Goal: Task Accomplishment & Management: Complete application form

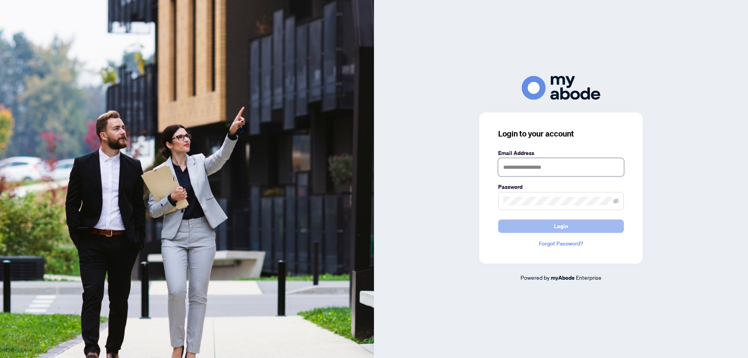
type input "**********"
click at [536, 224] on button "Login" at bounding box center [561, 225] width 126 height 13
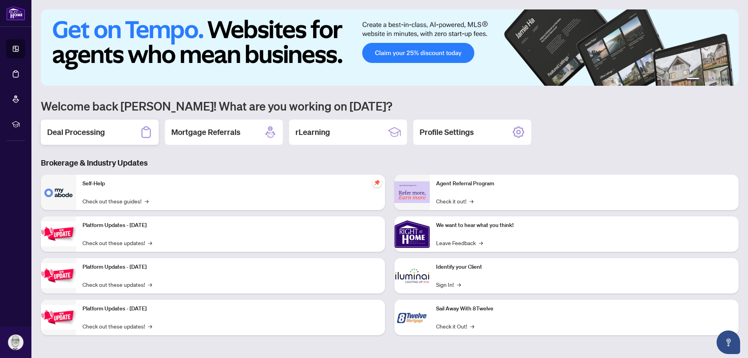
click at [109, 134] on div "Deal Processing" at bounding box center [100, 131] width 118 height 25
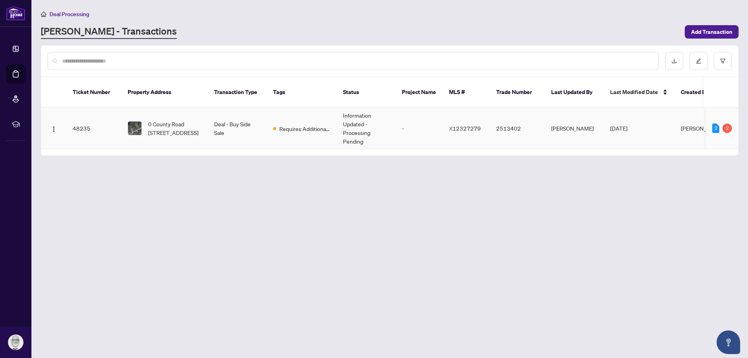
click at [217, 115] on td "Deal - Buy Side Sale" at bounding box center [237, 128] width 59 height 41
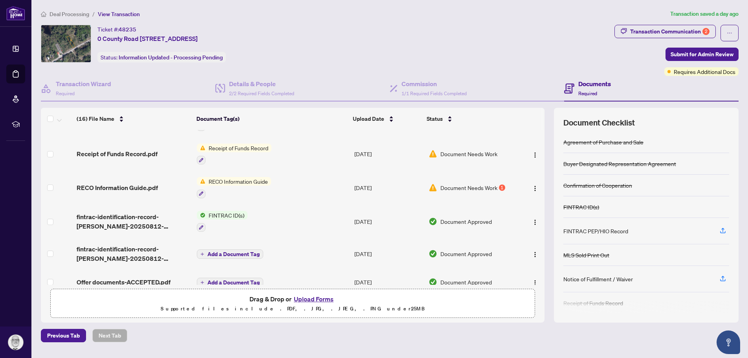
scroll to position [250, 0]
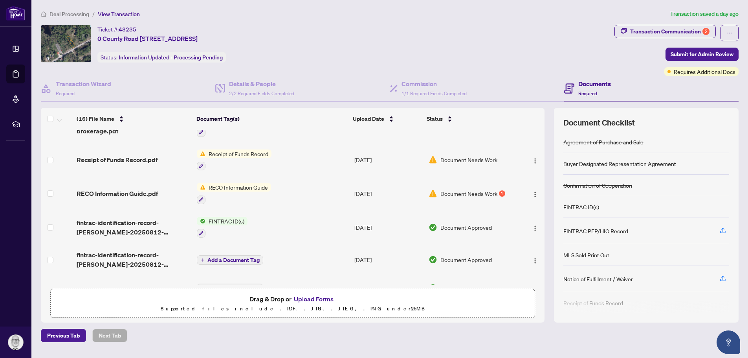
click at [463, 190] on span "Document Needs Work" at bounding box center [469, 193] width 57 height 9
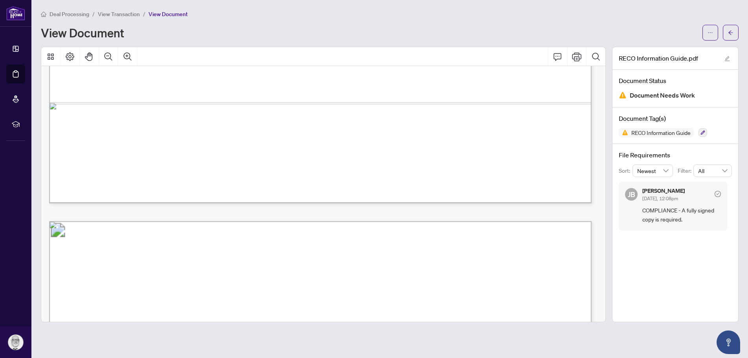
scroll to position [8437, 0]
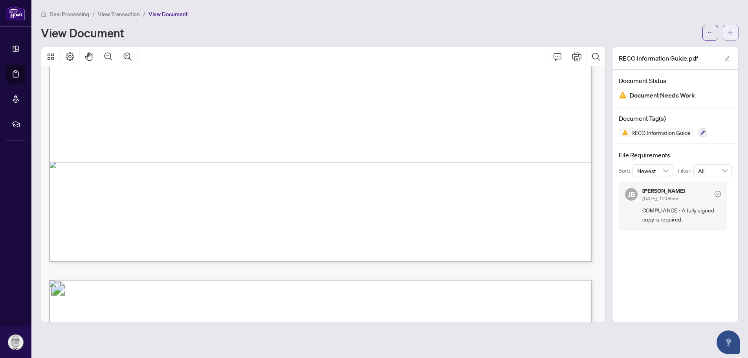
click at [727, 29] on button "button" at bounding box center [731, 33] width 16 height 16
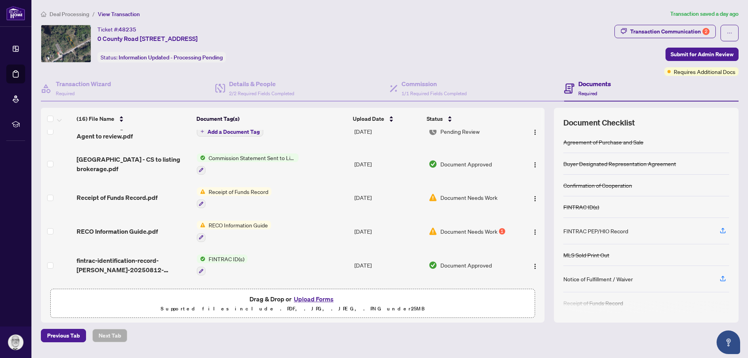
scroll to position [210, 0]
click at [480, 232] on span "Document Needs Work" at bounding box center [469, 232] width 57 height 9
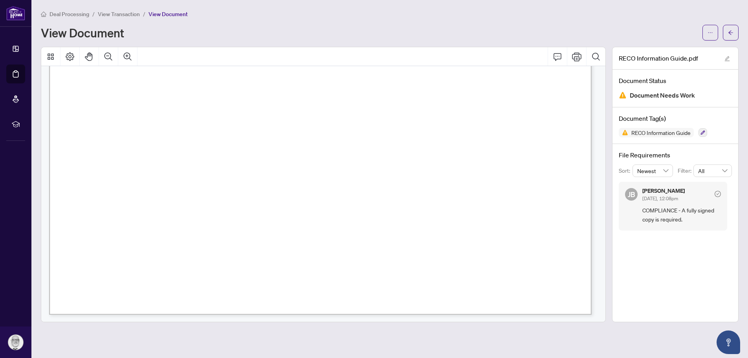
scroll to position [7505, 0]
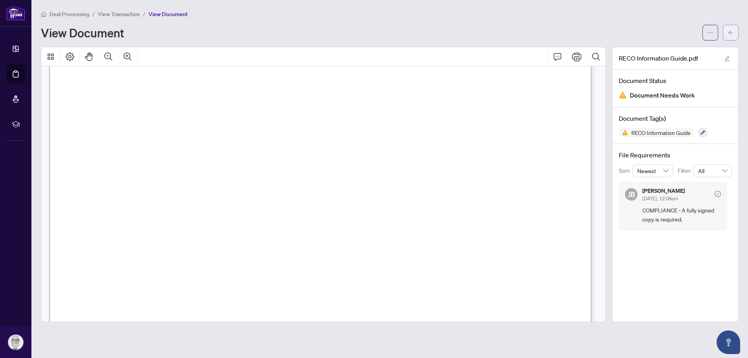
click at [731, 31] on icon "arrow-left" at bounding box center [731, 33] width 6 height 6
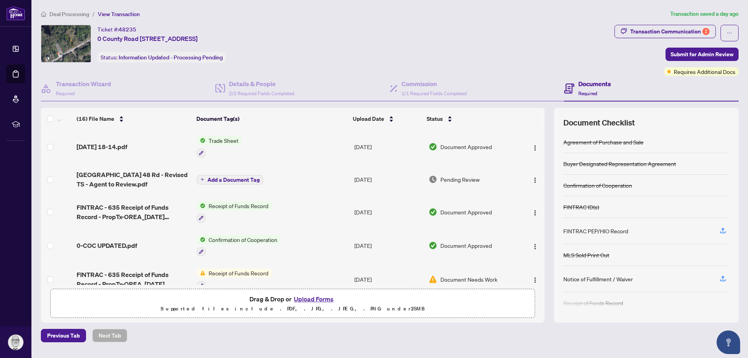
click at [313, 297] on button "Upload Forms" at bounding box center [314, 299] width 44 height 10
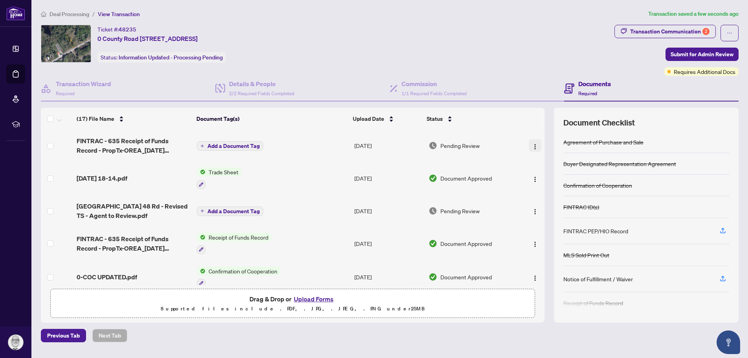
click at [532, 144] on img "button" at bounding box center [535, 146] width 6 height 6
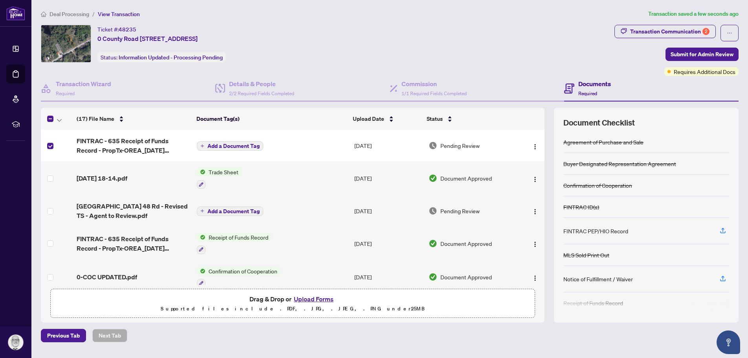
drag, startPoint x: 61, startPoint y: 153, endPoint x: 244, endPoint y: 340, distance: 261.3
click at [244, 340] on div "Previous Tab Next Tab" at bounding box center [390, 335] width 698 height 13
click at [368, 145] on td "Aug/29/2025" at bounding box center [388, 145] width 74 height 31
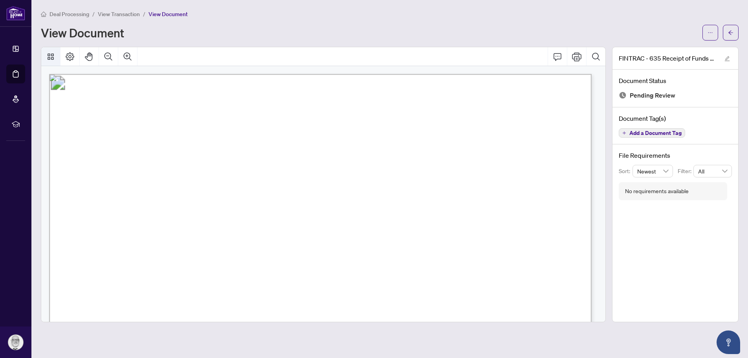
click at [48, 57] on icon "Thumbnails" at bounding box center [50, 56] width 9 height 9
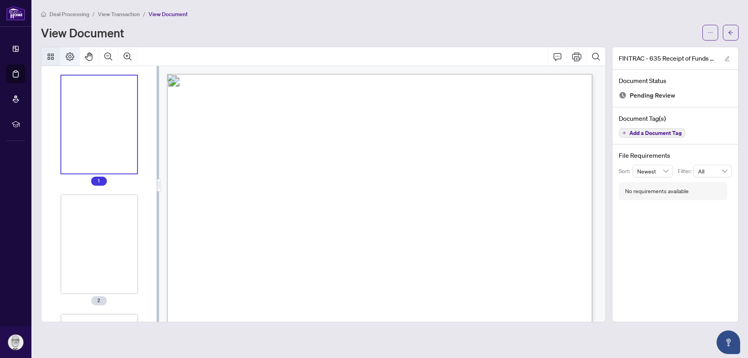
click at [70, 57] on icon "Page Layout" at bounding box center [69, 56] width 9 height 9
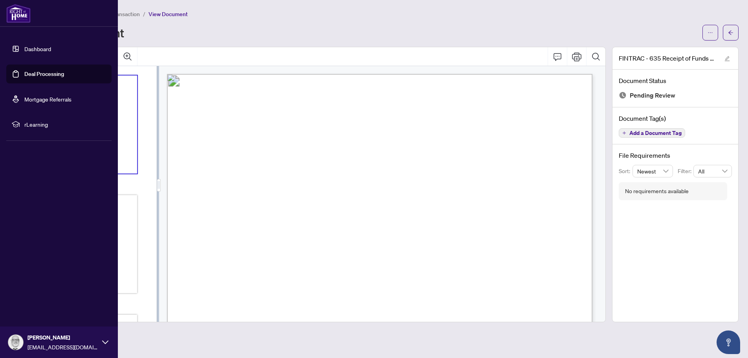
click at [46, 75] on link "Deal Processing" at bounding box center [44, 73] width 40 height 7
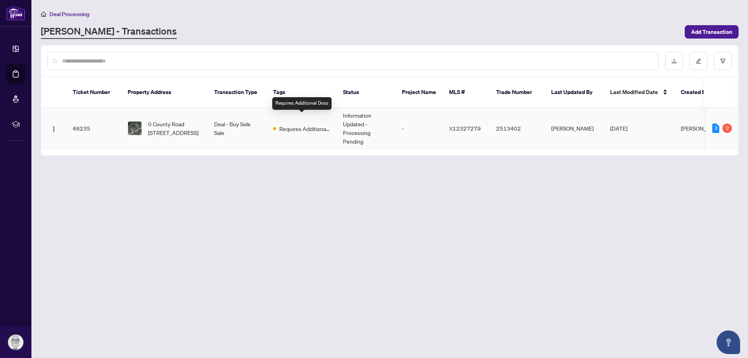
click at [281, 124] on span "Requires Additional Docs" at bounding box center [304, 128] width 51 height 9
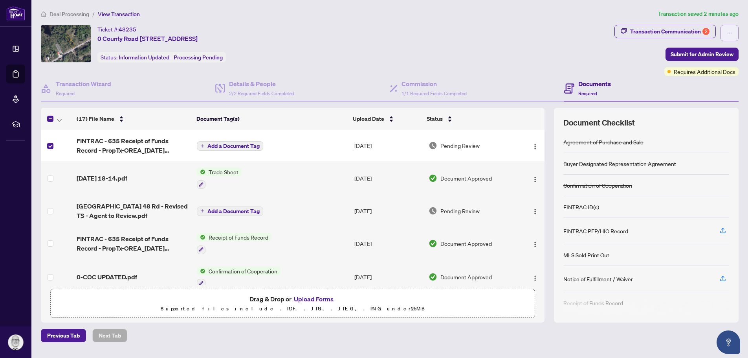
click at [735, 31] on button "button" at bounding box center [730, 33] width 18 height 17
click at [518, 43] on div "Ticket #: 48235 0 County Road 48 Rd, Havelock-Belmont-Methuen, Ontario K0K 1Z0,…" at bounding box center [326, 44] width 571 height 38
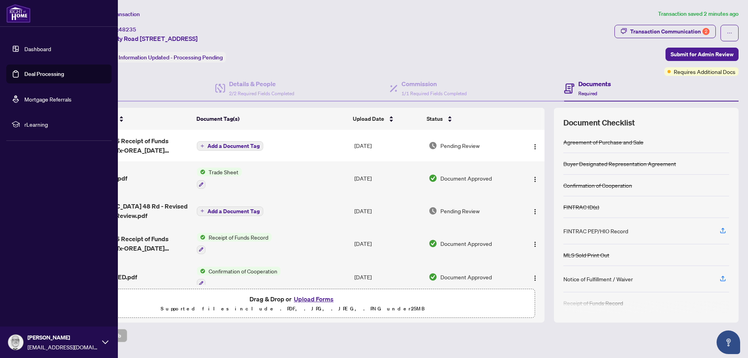
click at [30, 125] on span "rLearning" at bounding box center [65, 124] width 82 height 9
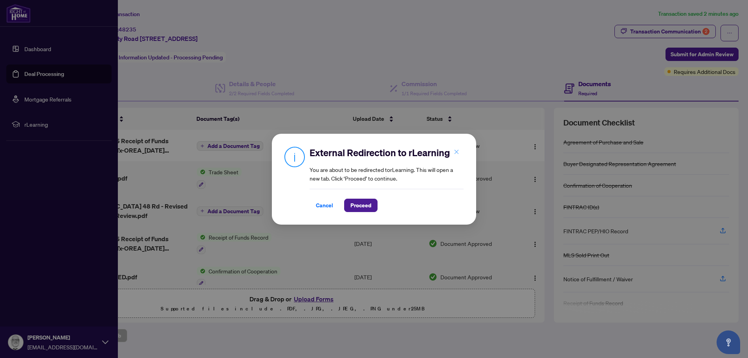
click at [457, 151] on icon "close" at bounding box center [457, 152] width 6 height 6
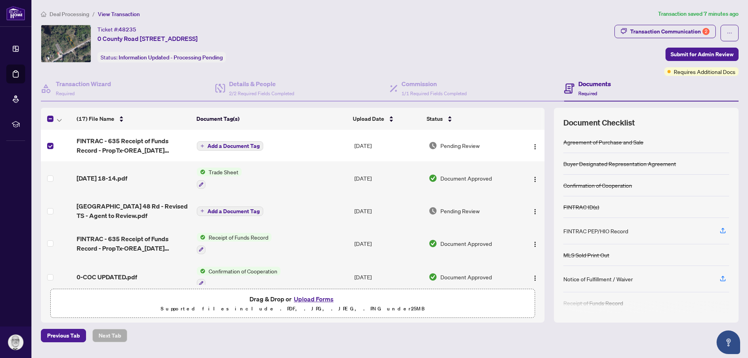
click at [317, 298] on button "Upload Forms" at bounding box center [314, 299] width 44 height 10
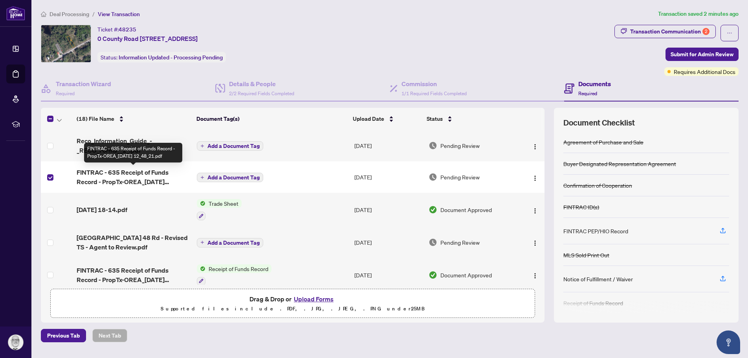
drag, startPoint x: 81, startPoint y: 171, endPoint x: 35, endPoint y: 218, distance: 66.4
click at [35, 218] on main "Deal Processing / View Transaction Transaction saved 2 minutes ago Ticket #: 48…" at bounding box center [389, 179] width 717 height 358
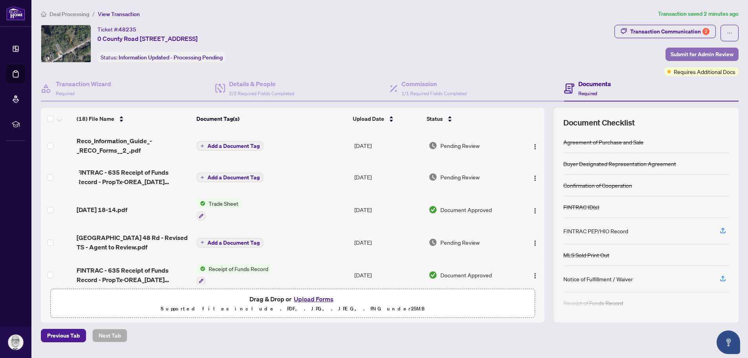
click at [702, 49] on span "Submit for Admin Review" at bounding box center [702, 54] width 63 height 13
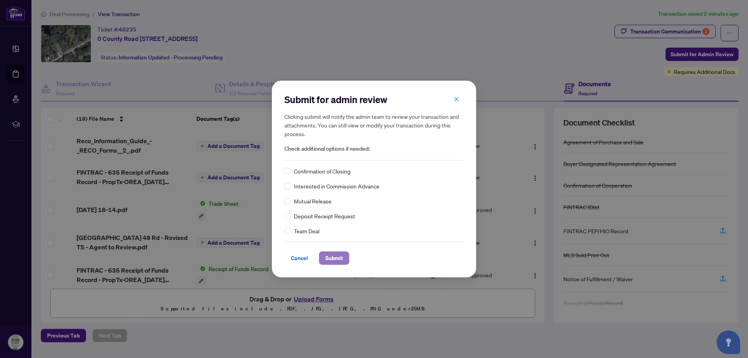
click at [334, 254] on span "Submit" at bounding box center [334, 258] width 18 height 13
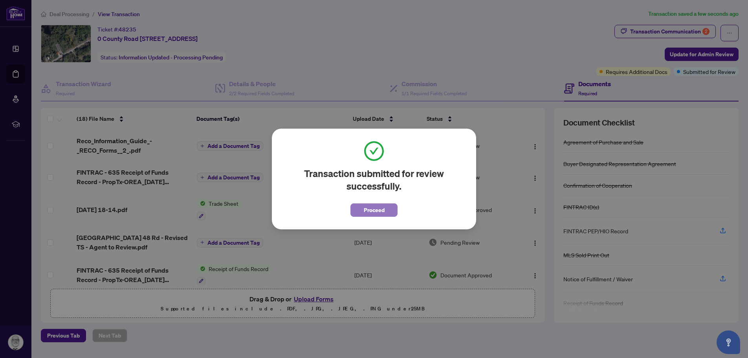
click at [370, 210] on span "Proceed" at bounding box center [374, 210] width 21 height 13
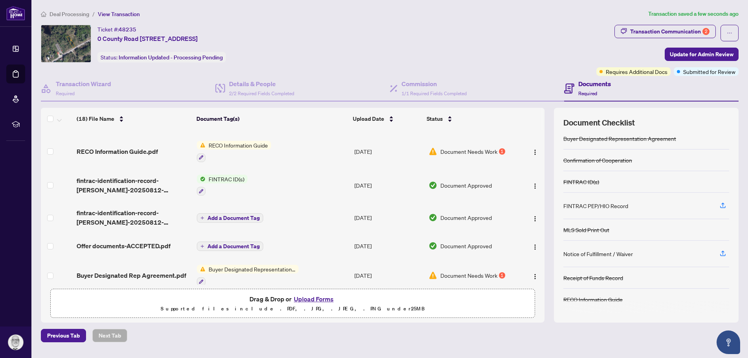
scroll to position [393, 0]
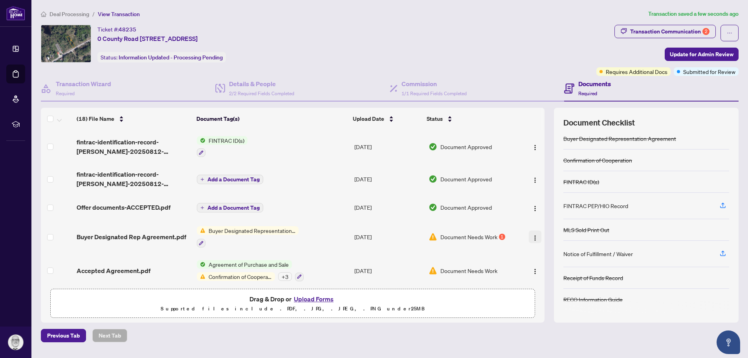
click at [533, 235] on img "button" at bounding box center [535, 238] width 6 height 6
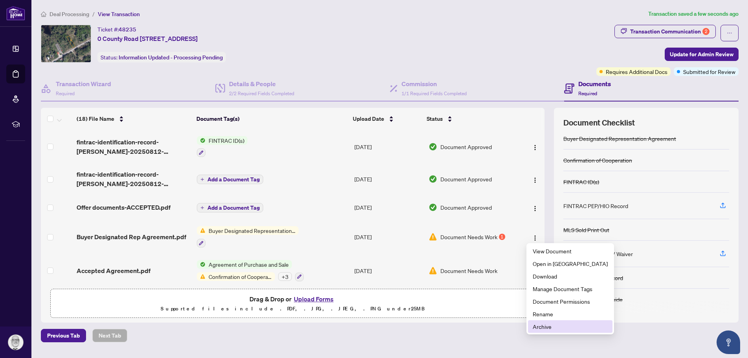
click at [547, 327] on span "Archive" at bounding box center [570, 326] width 75 height 9
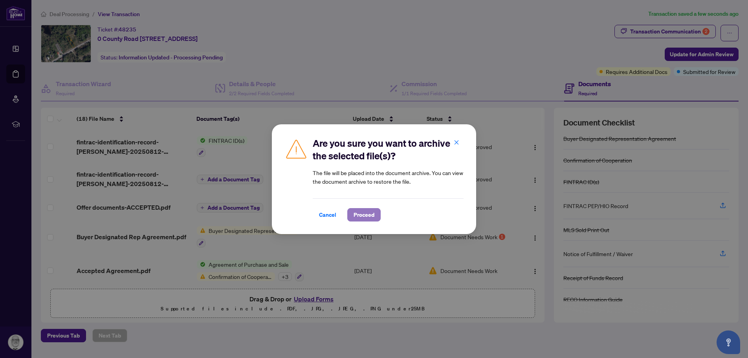
click at [370, 216] on span "Proceed" at bounding box center [364, 214] width 21 height 13
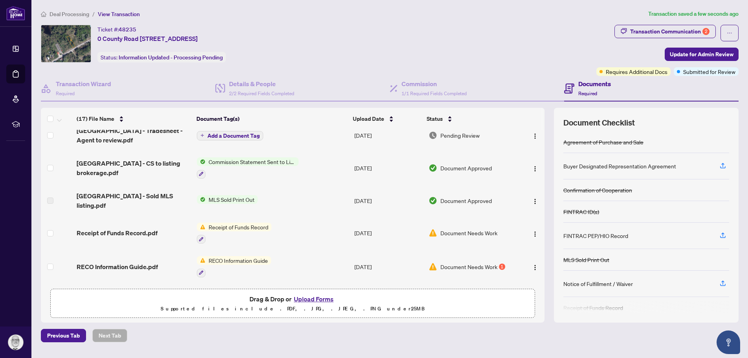
scroll to position [314, 0]
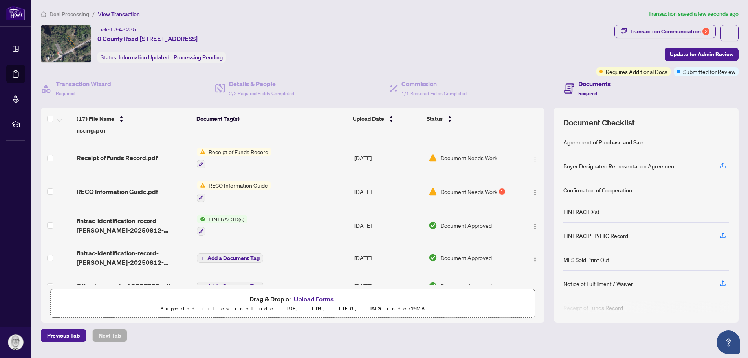
click at [483, 187] on span "Document Needs Work" at bounding box center [469, 191] width 57 height 9
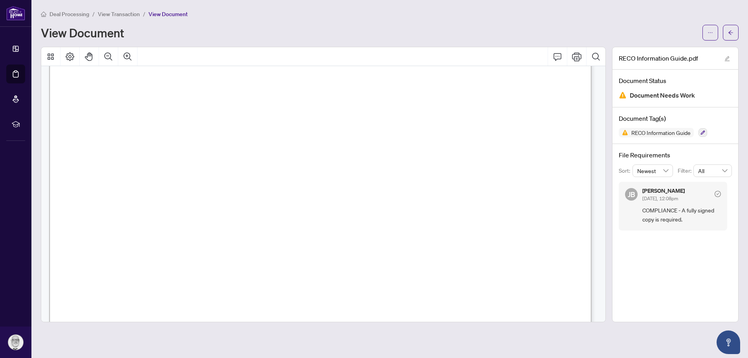
scroll to position [8424, 0]
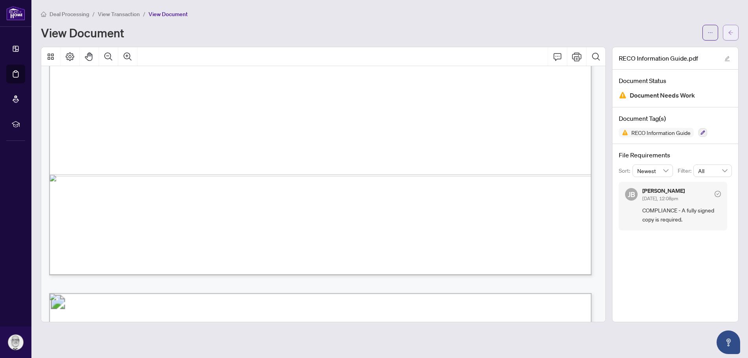
click at [730, 29] on span "button" at bounding box center [731, 32] width 6 height 13
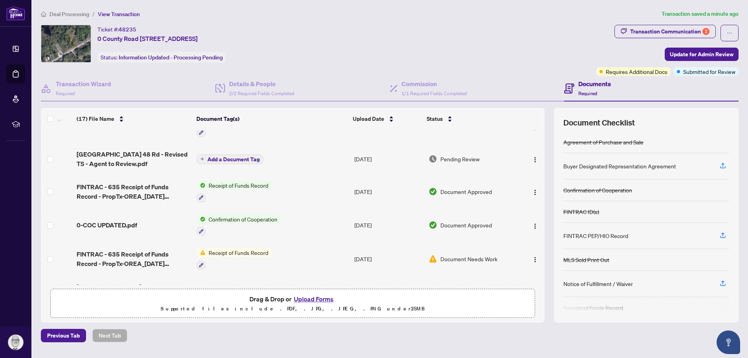
scroll to position [314, 0]
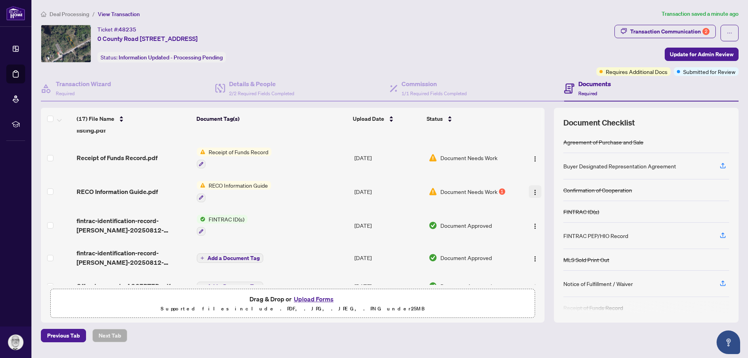
click at [533, 190] on img "button" at bounding box center [535, 192] width 6 height 6
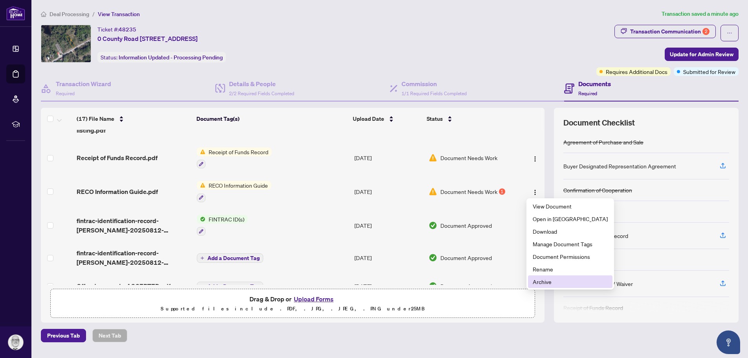
click at [540, 279] on span "Archive" at bounding box center [570, 281] width 75 height 9
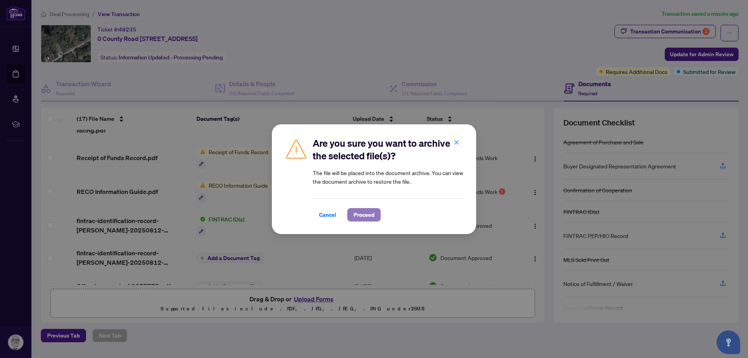
click at [372, 216] on span "Proceed" at bounding box center [364, 214] width 21 height 13
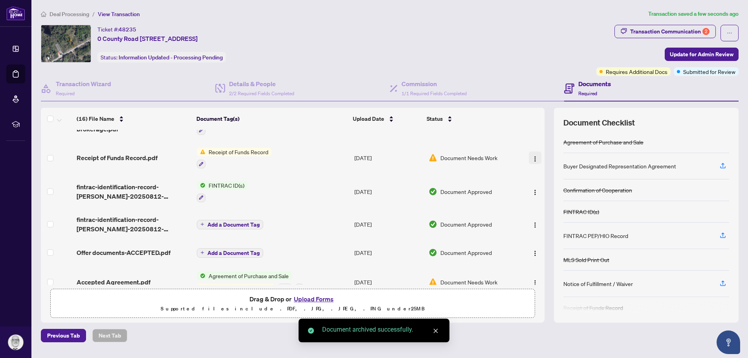
click at [534, 158] on img "button" at bounding box center [535, 159] width 6 height 6
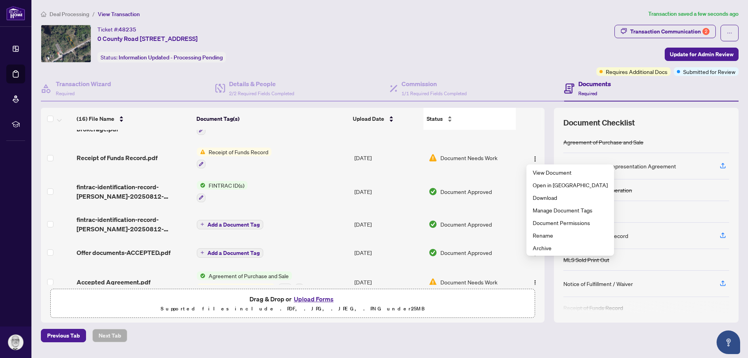
click at [502, 114] on div "Status" at bounding box center [470, 118] width 86 height 9
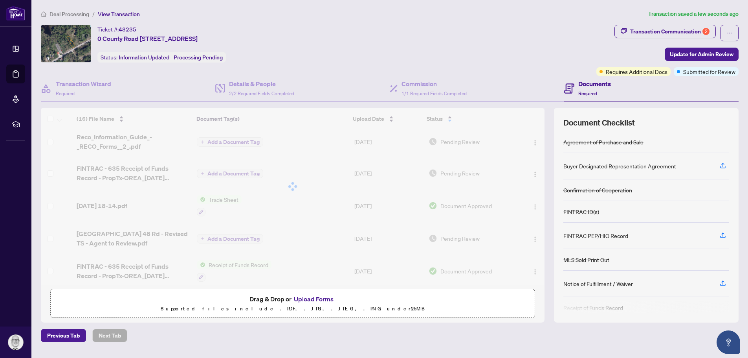
scroll to position [0, 0]
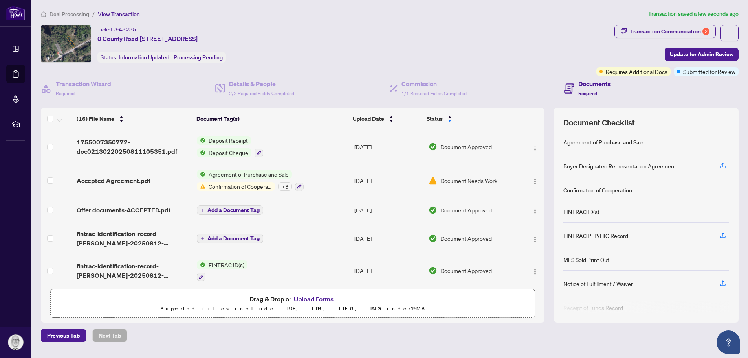
click at [231, 186] on span "Confirmation of Cooperation" at bounding box center [241, 186] width 70 height 9
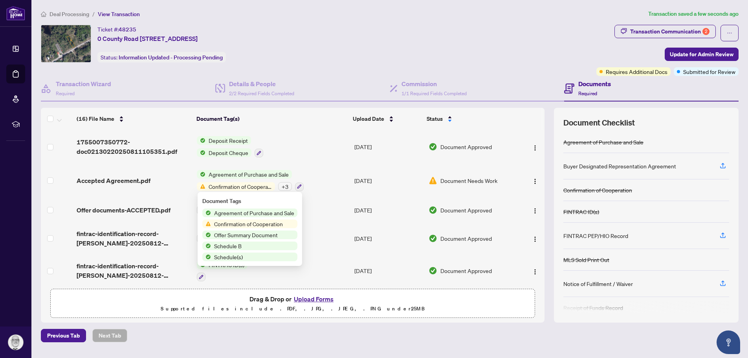
click at [233, 224] on span "Confirmation of Cooperation" at bounding box center [248, 223] width 75 height 9
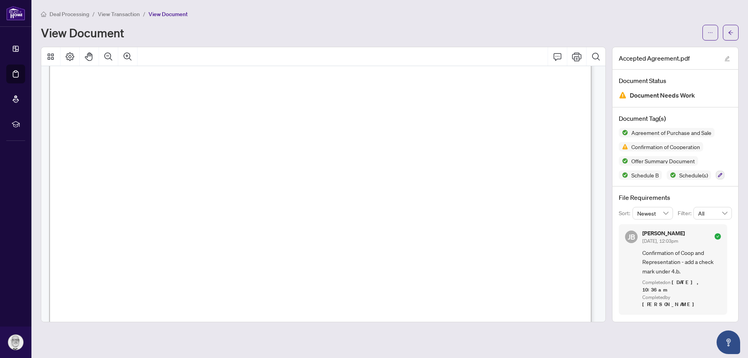
scroll to position [3655, 0]
click at [733, 33] on icon "arrow-left" at bounding box center [731, 32] width 5 height 4
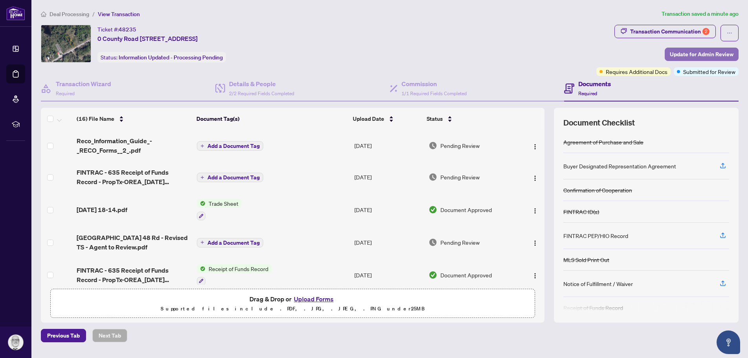
click at [676, 53] on span "Update for Admin Review" at bounding box center [702, 54] width 64 height 13
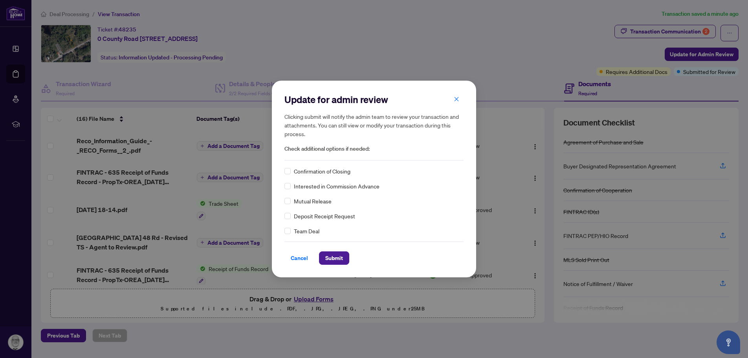
click at [304, 156] on div "Update for admin review Clicking submit will notify the admin team to review yo…" at bounding box center [374, 126] width 179 height 67
click at [384, 152] on span "Check additional options if needed:" at bounding box center [374, 148] width 179 height 9
click at [457, 100] on icon "close" at bounding box center [457, 99] width 6 height 6
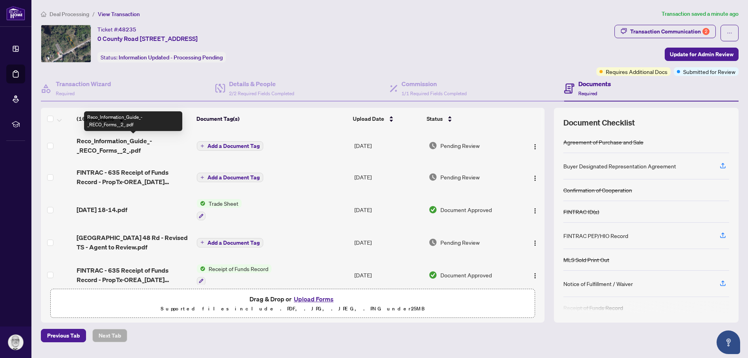
click at [97, 146] on span "Reco_Information_Guide_-_RECO_Forms__2_.pdf" at bounding box center [134, 145] width 114 height 19
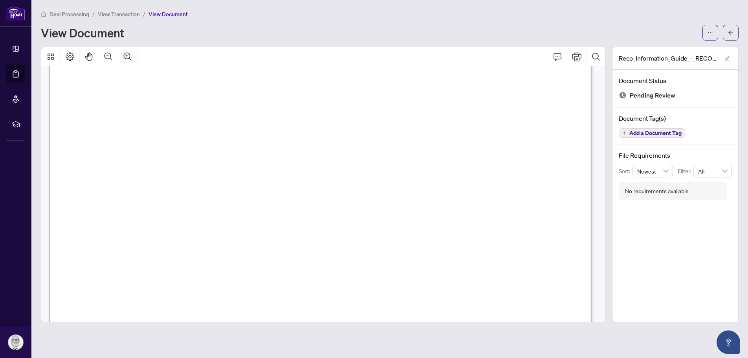
scroll to position [9015, 0]
click at [730, 33] on icon "arrow-left" at bounding box center [731, 32] width 5 height 4
